Goal: Obtain resource: Download file/media

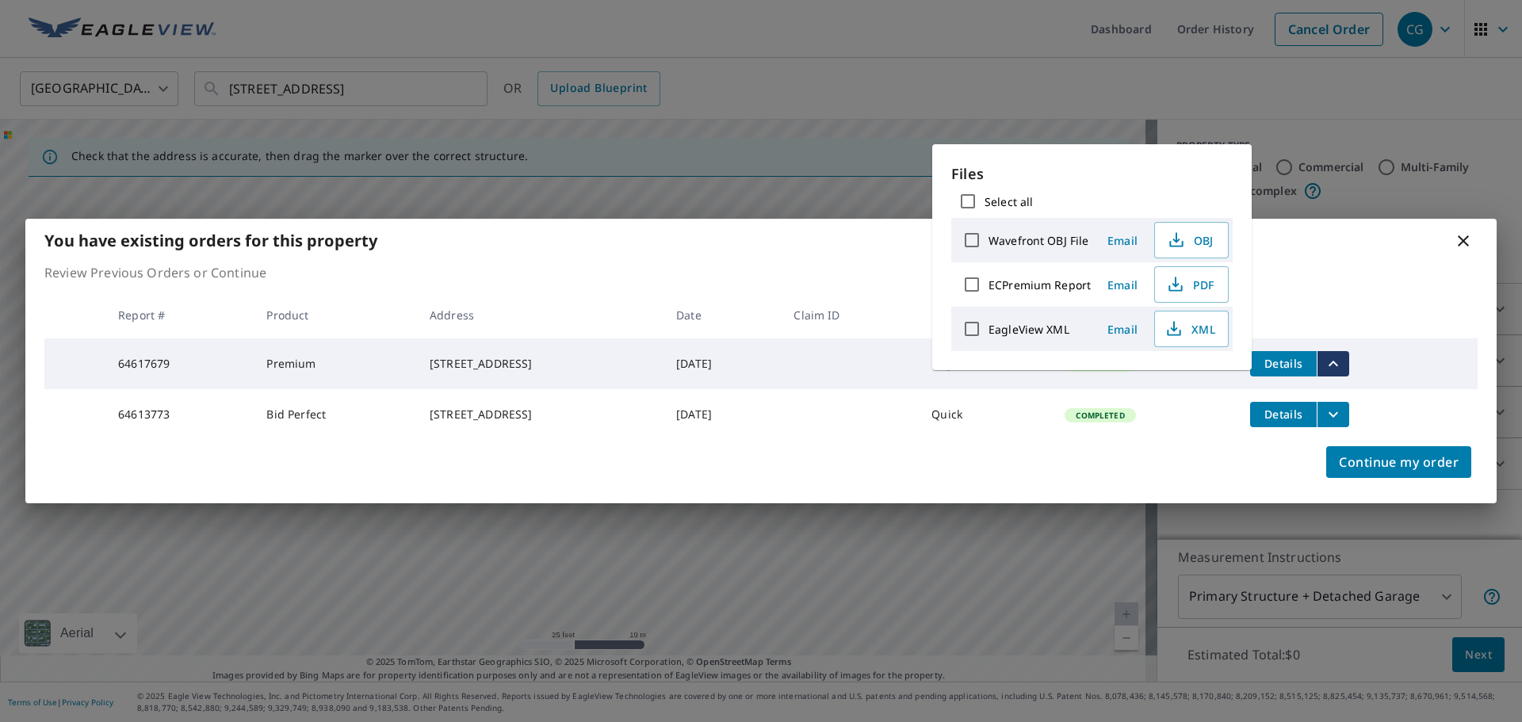
click at [1462, 238] on icon at bounding box center [1463, 241] width 19 height 19
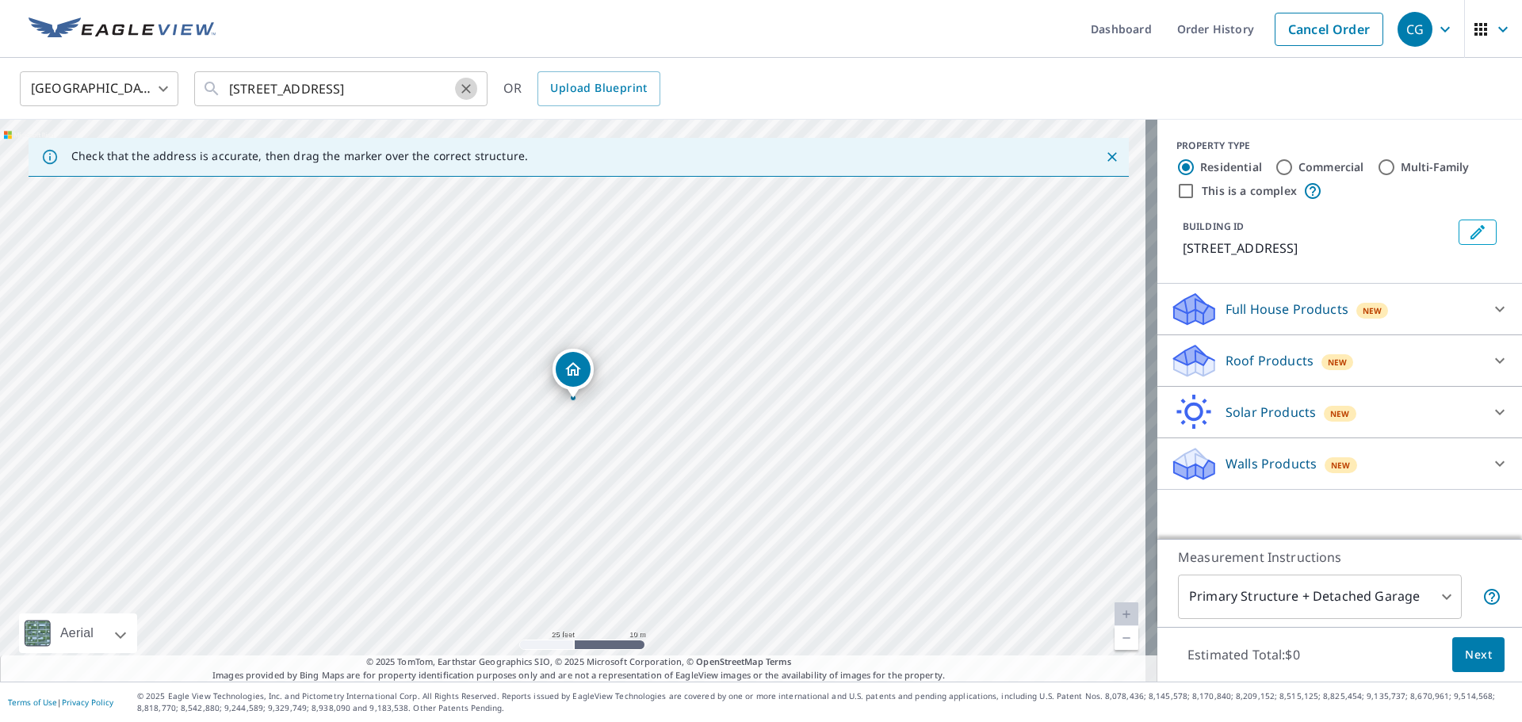
click at [469, 86] on icon "Clear" at bounding box center [466, 89] width 16 height 16
click at [373, 87] on input "text" at bounding box center [342, 89] width 226 height 44
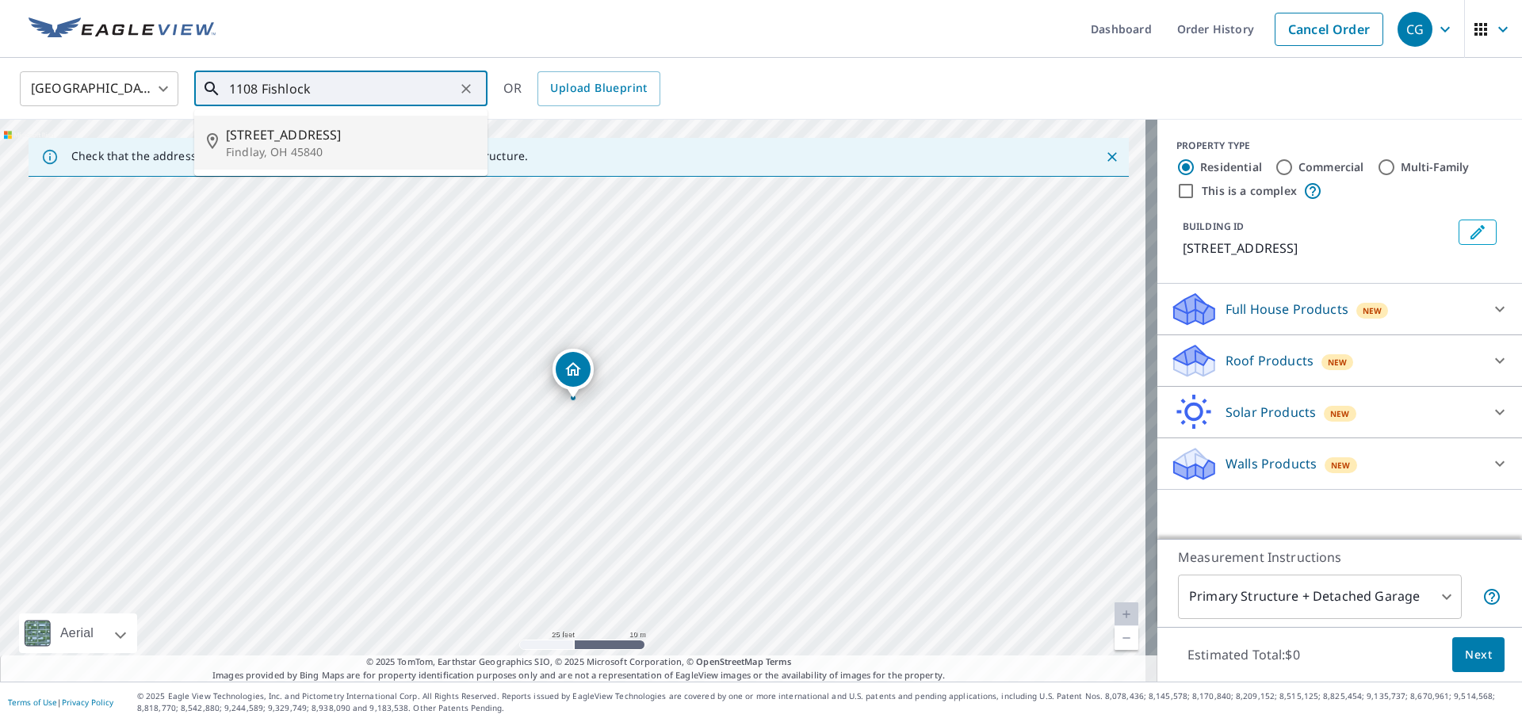
click at [381, 141] on span "[STREET_ADDRESS]" at bounding box center [350, 134] width 249 height 19
type input "[STREET_ADDRESS]"
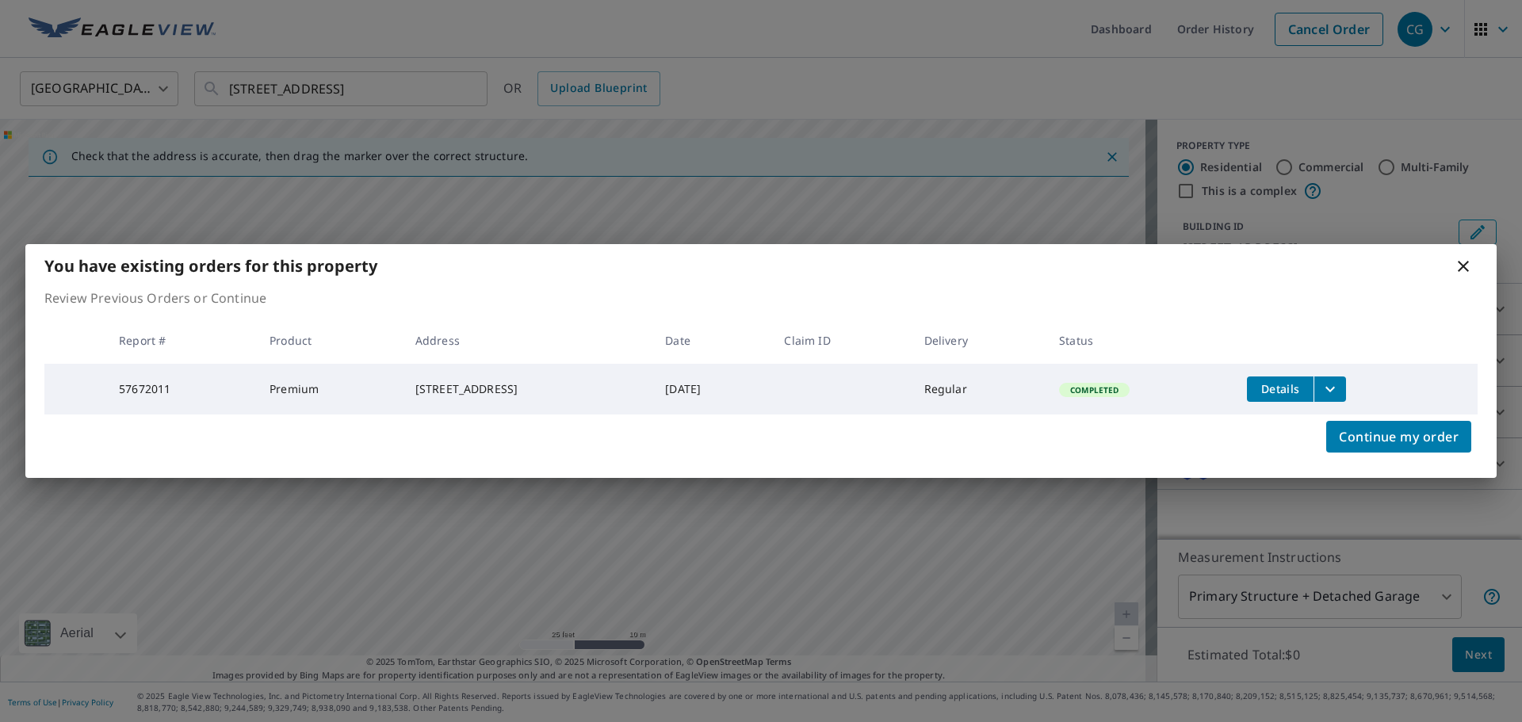
click at [1314, 386] on button "Details" at bounding box center [1280, 389] width 67 height 25
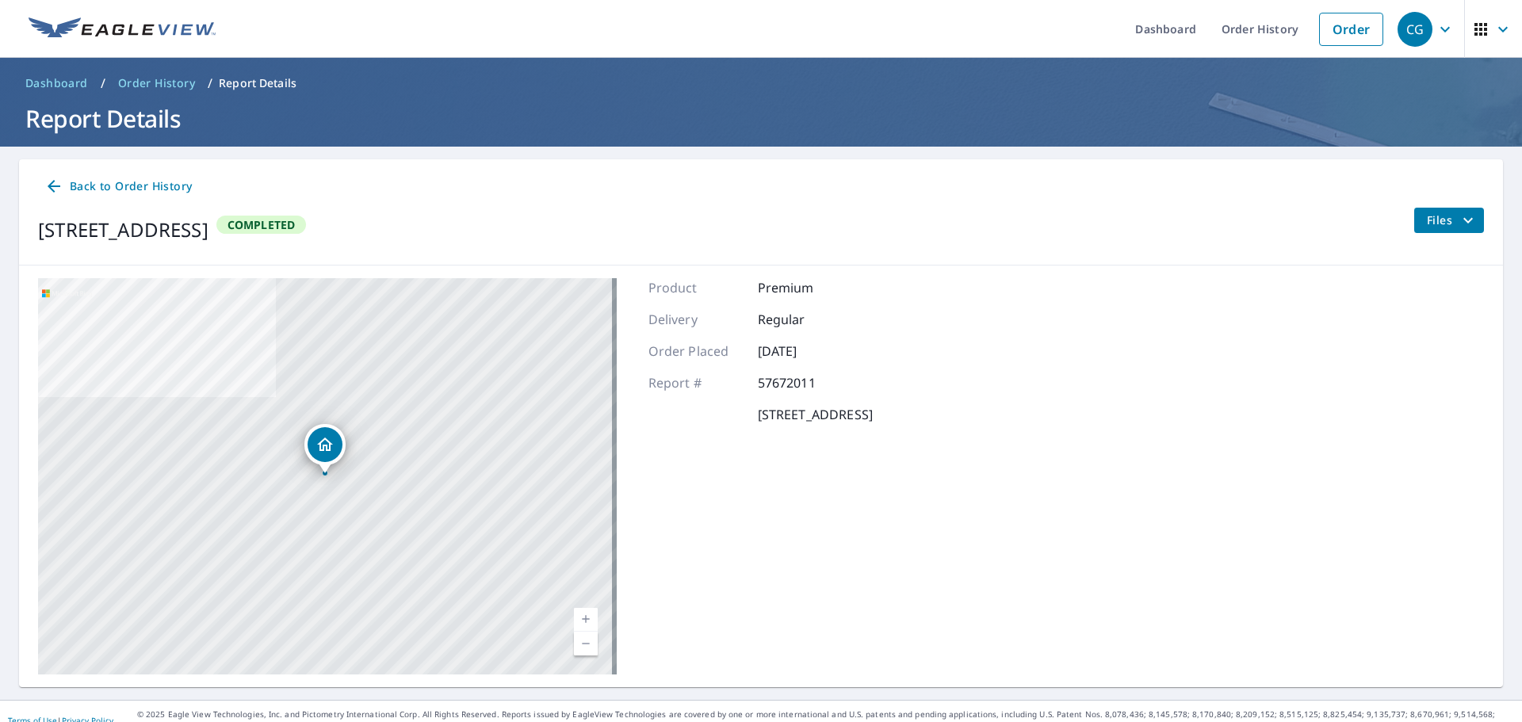
click at [115, 176] on link "Back to Order History" at bounding box center [118, 186] width 160 height 29
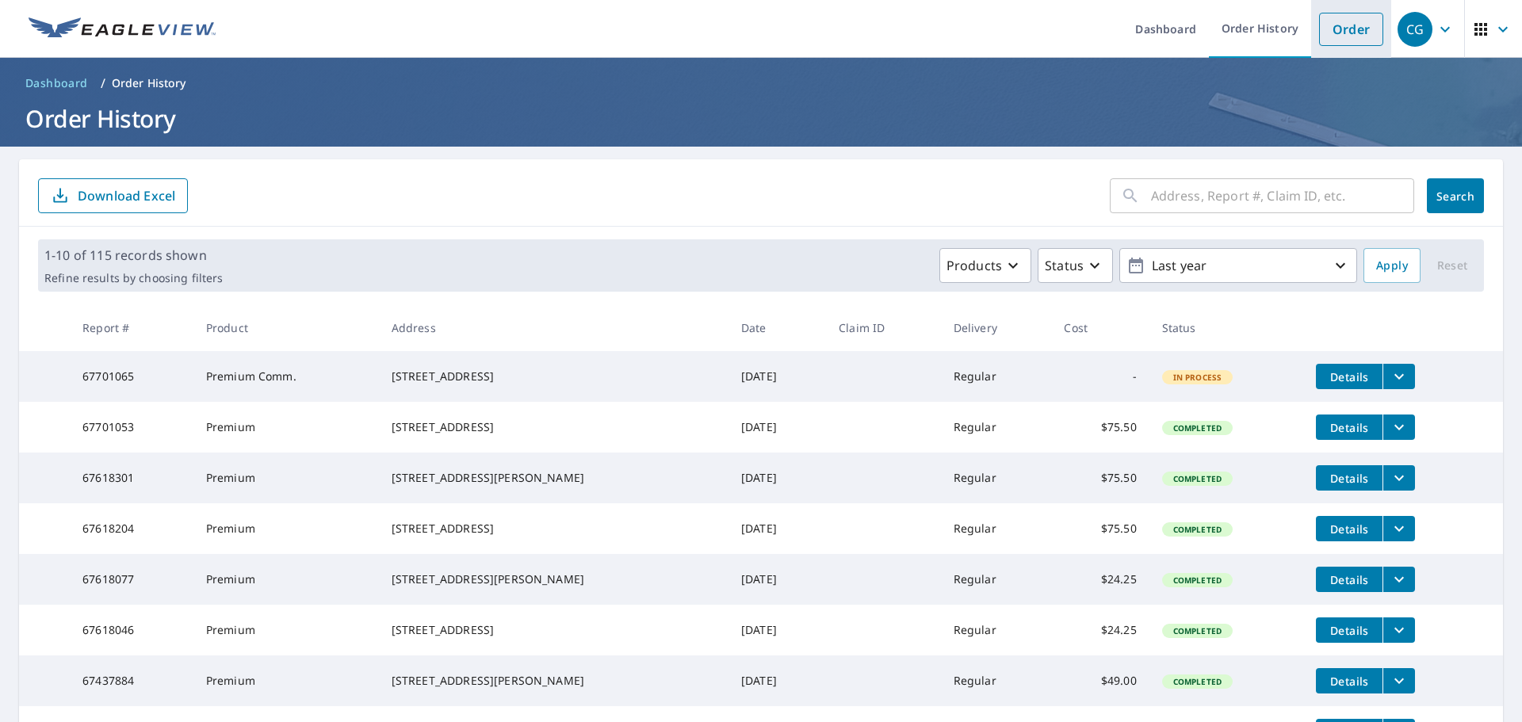
click at [1340, 27] on link "Order" at bounding box center [1351, 29] width 64 height 33
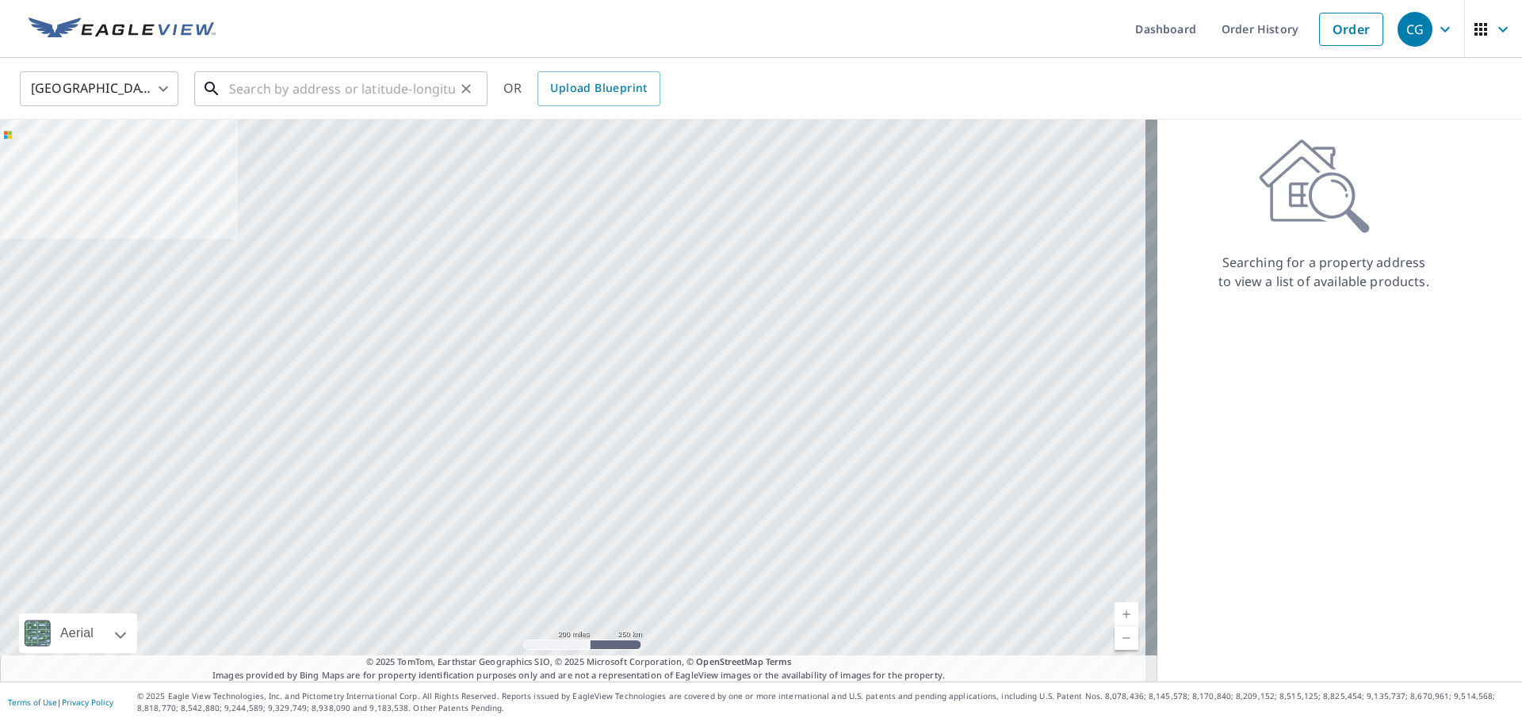
click at [327, 94] on input "text" at bounding box center [342, 89] width 226 height 44
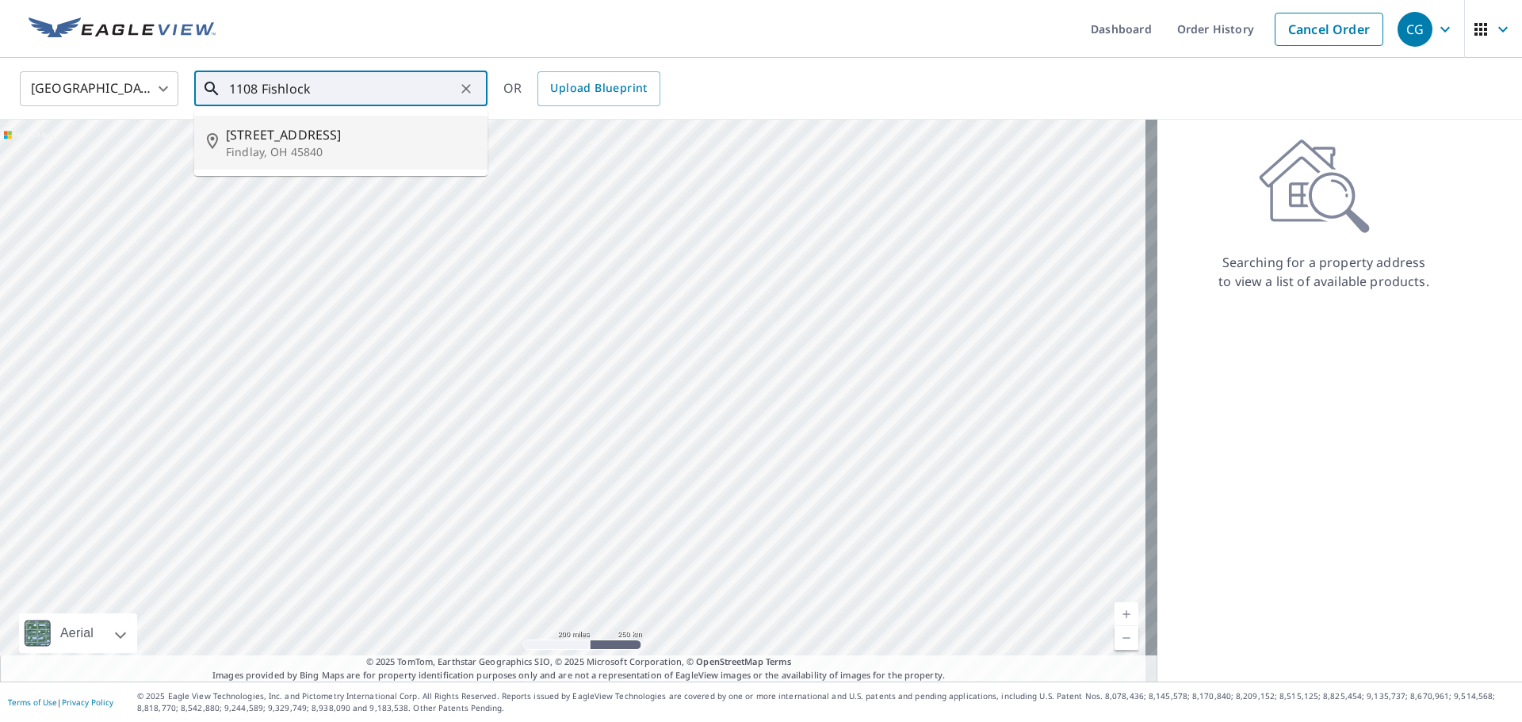
click at [314, 131] on span "[STREET_ADDRESS]" at bounding box center [350, 134] width 249 height 19
type input "[STREET_ADDRESS]"
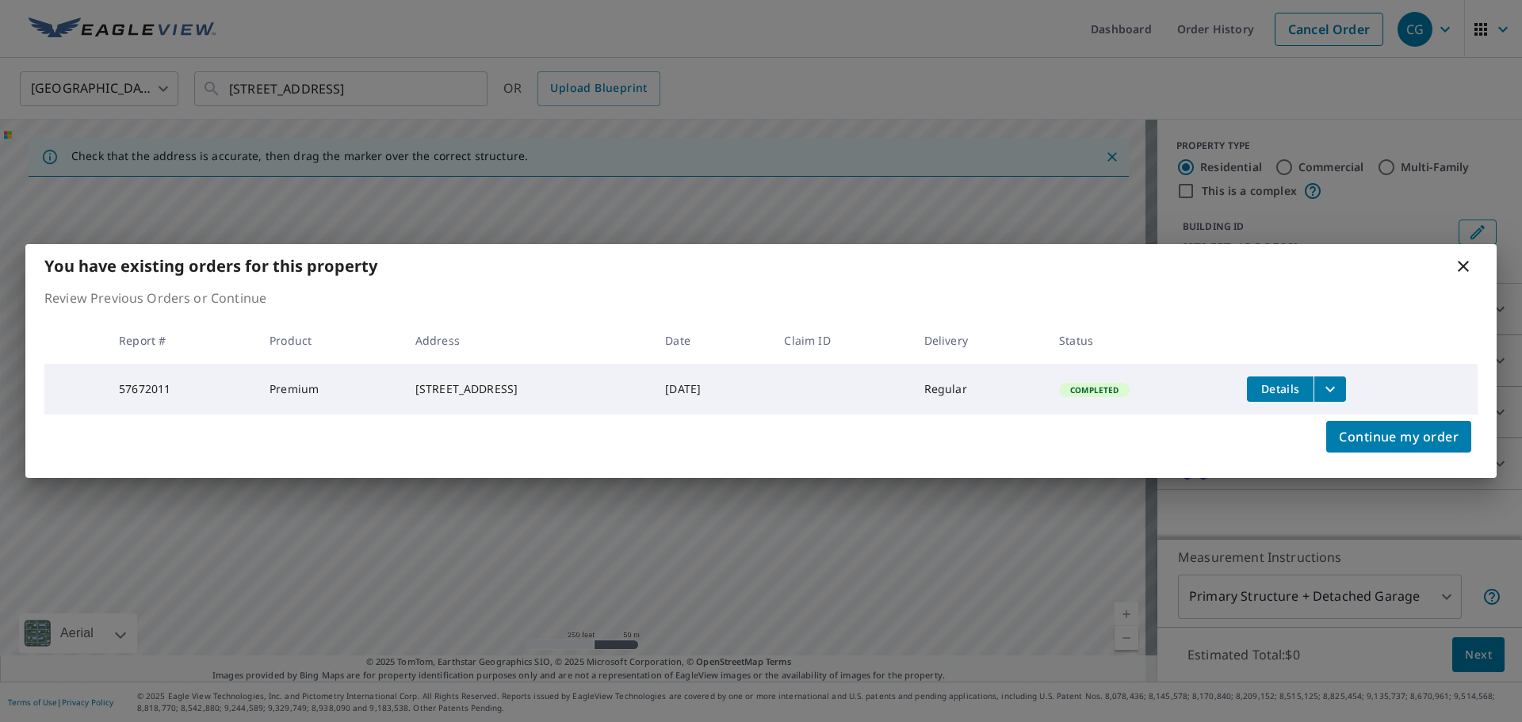
click at [1346, 392] on button "filesDropdownBtn-57672011" at bounding box center [1330, 389] width 33 height 25
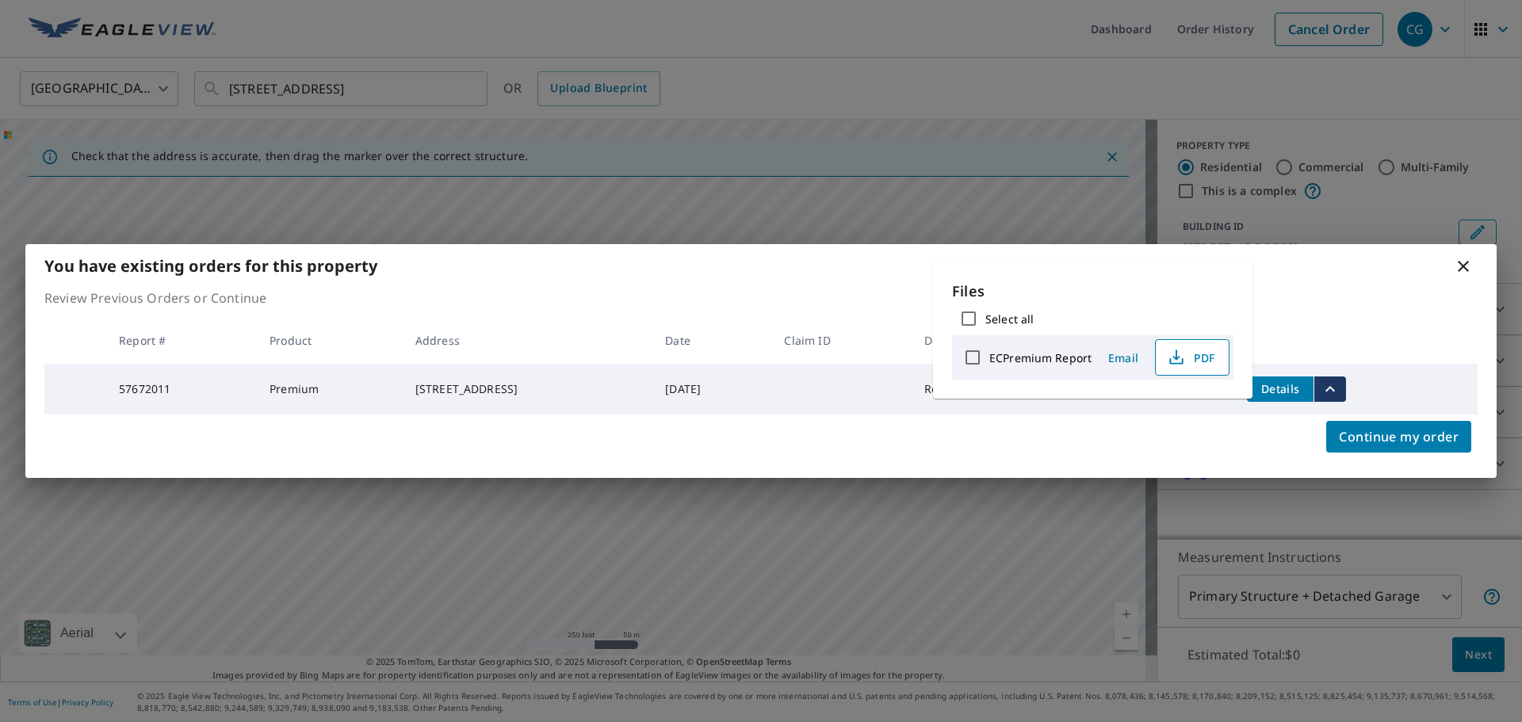
click at [1208, 351] on span "PDF" at bounding box center [1191, 357] width 51 height 19
